Goal: Transaction & Acquisition: Purchase product/service

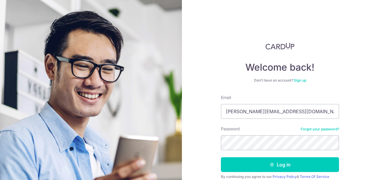
click at [221, 157] on button "Log in" at bounding box center [280, 164] width 118 height 15
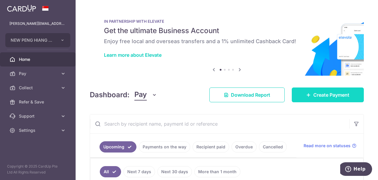
click at [313, 93] on span "Create Payment" at bounding box center [331, 94] width 36 height 7
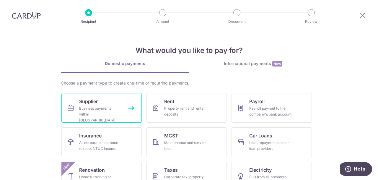
click at [116, 106] on div "Business payments within Singapore" at bounding box center [100, 114] width 43 height 18
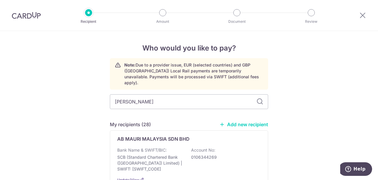
type input "leong"
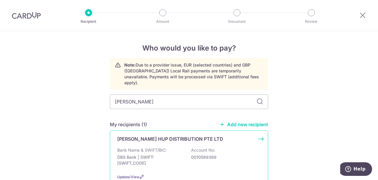
click at [173, 147] on div "Bank Name & SWIFT/BIC: DBS Bank | SWIFT: DBSSSGSGXXX Account No: 0010589369" at bounding box center [188, 158] width 143 height 22
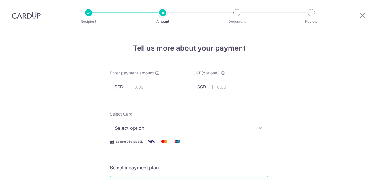
click at [145, 91] on input "text" at bounding box center [148, 86] width 76 height 15
type input "2,714.10"
click at [154, 126] on span "Select option" at bounding box center [184, 127] width 138 height 7
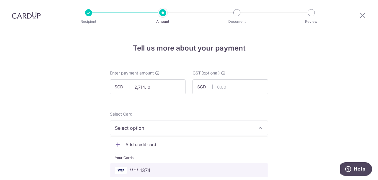
click at [147, 168] on span "**** 1374" at bounding box center [139, 170] width 21 height 7
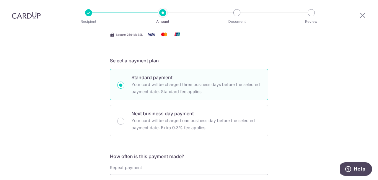
scroll to position [162, 0]
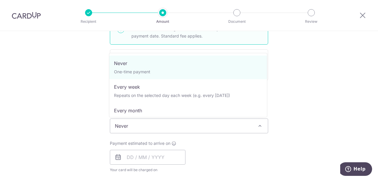
click at [140, 125] on span "Never" at bounding box center [189, 126] width 158 height 14
click at [41, 120] on div "Tell us more about your payment Enter payment amount SGD 2,714.10 2714.10 GST (…" at bounding box center [189, 156] width 378 height 574
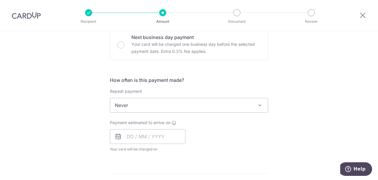
scroll to position [207, 0]
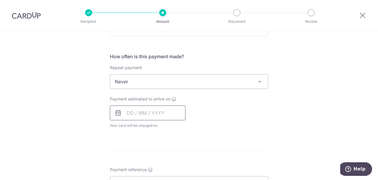
click at [132, 108] on input "text" at bounding box center [148, 112] width 76 height 15
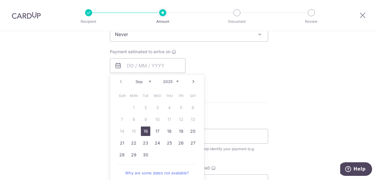
click at [144, 131] on link "16" at bounding box center [145, 130] width 9 height 9
type input "[DATE]"
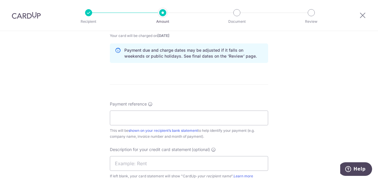
scroll to position [319, 0]
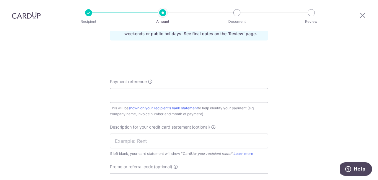
click at [167, 87] on div "Payment reference This will be shown on your recipient’s bank statement to help…" at bounding box center [189, 98] width 158 height 38
click at [168, 94] on input "Payment reference" at bounding box center [189, 95] width 158 height 15
type input "NEWPENGHIANG JUL25"
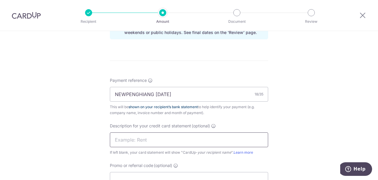
scroll to position [320, 0]
click at [137, 146] on input "text" at bounding box center [189, 139] width 158 height 15
type input "LEONGHUP JUL25"
click at [66, 134] on div "Tell us more about your payment Enter payment amount SGD 2,714.10 2714.10 GST (…" at bounding box center [189, 10] width 378 height 598
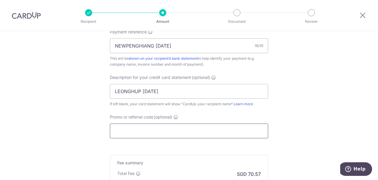
click at [134, 136] on input "Promo or referral code (optional)" at bounding box center [189, 130] width 158 height 15
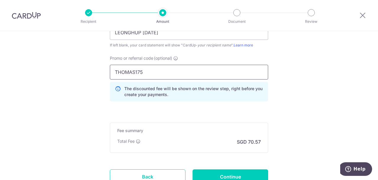
scroll to position [438, 0]
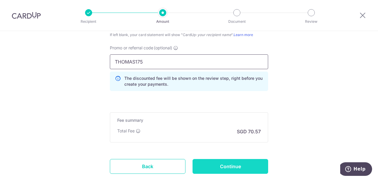
type input "THOMAS175"
click at [234, 166] on input "Continue" at bounding box center [230, 166] width 76 height 15
type input "Create Schedule"
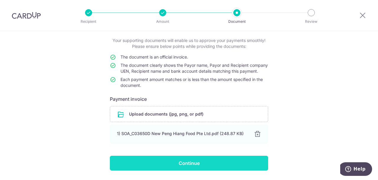
click at [184, 169] on input "Continue" at bounding box center [189, 163] width 158 height 15
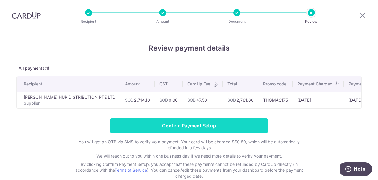
click at [195, 128] on input "Confirm Payment Setup" at bounding box center [189, 125] width 158 height 15
